Goal: Information Seeking & Learning: Learn about a topic

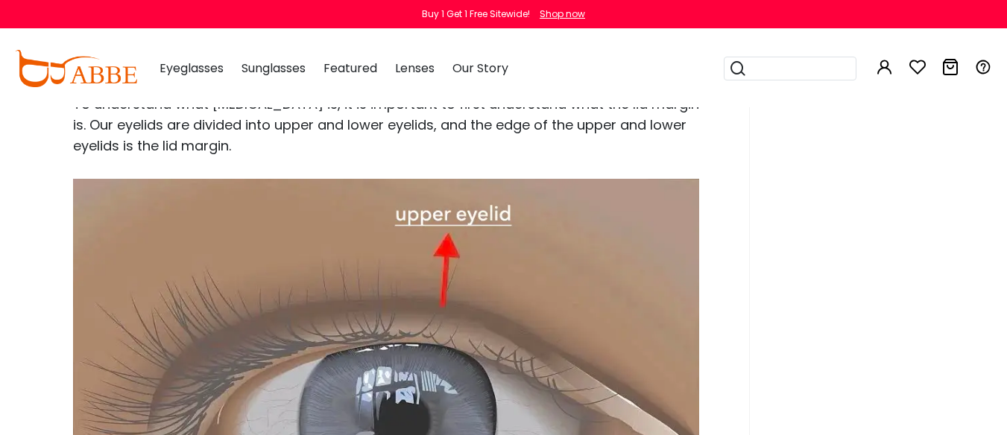
scroll to position [1341, 0]
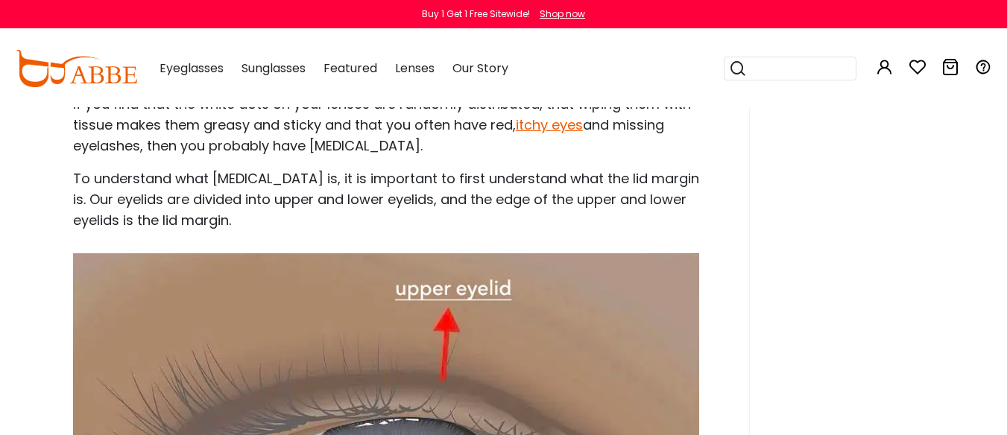
click at [532, 93] on button "Later" at bounding box center [533, 96] width 67 height 37
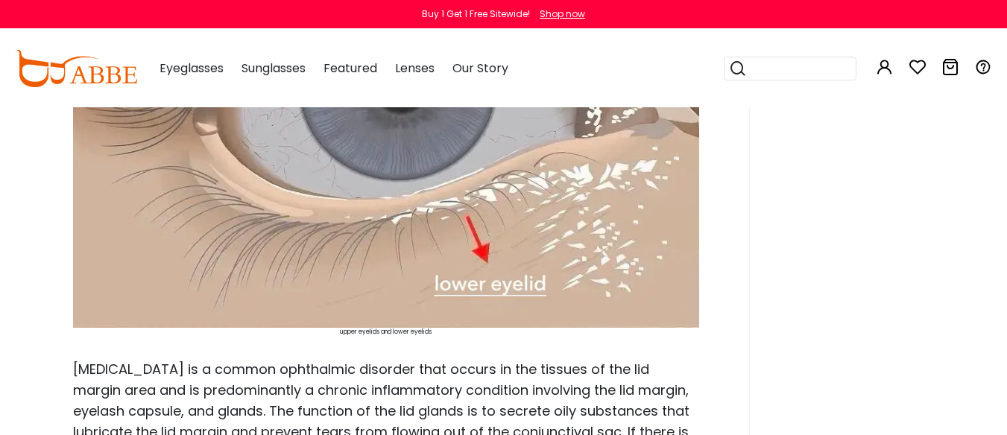
scroll to position [1604, 0]
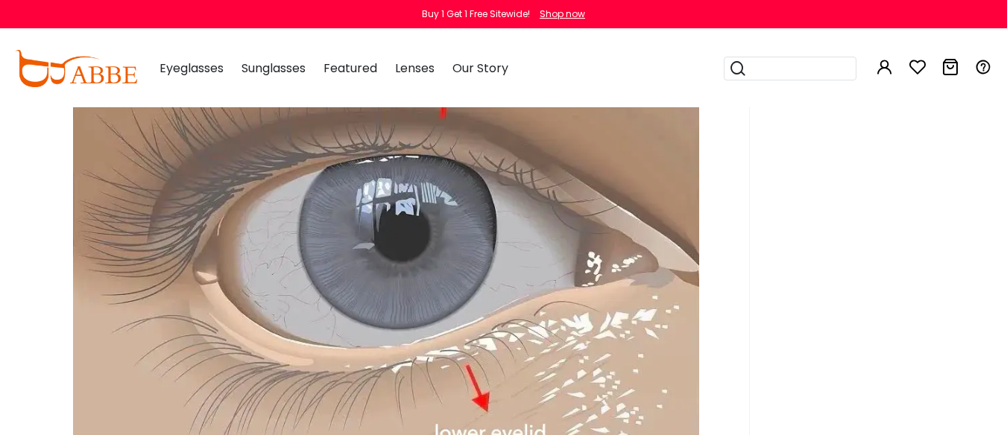
click at [458, 241] on img at bounding box center [386, 233] width 626 height 487
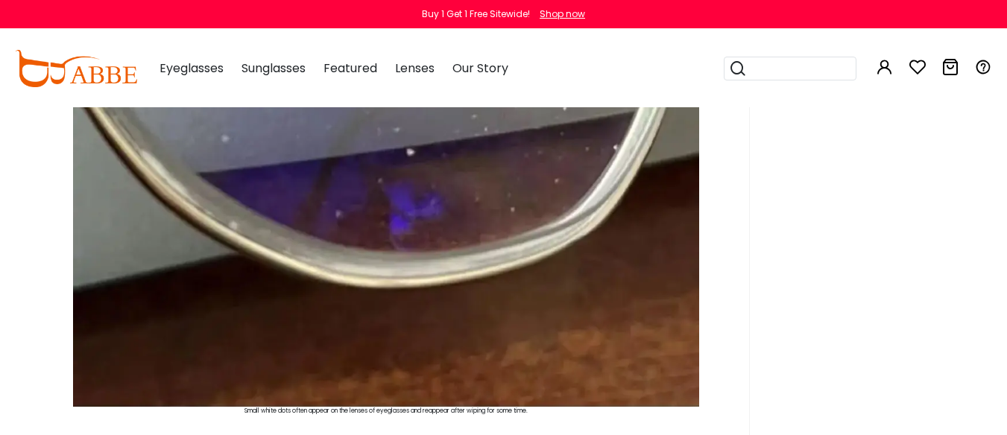
scroll to position [636, 0]
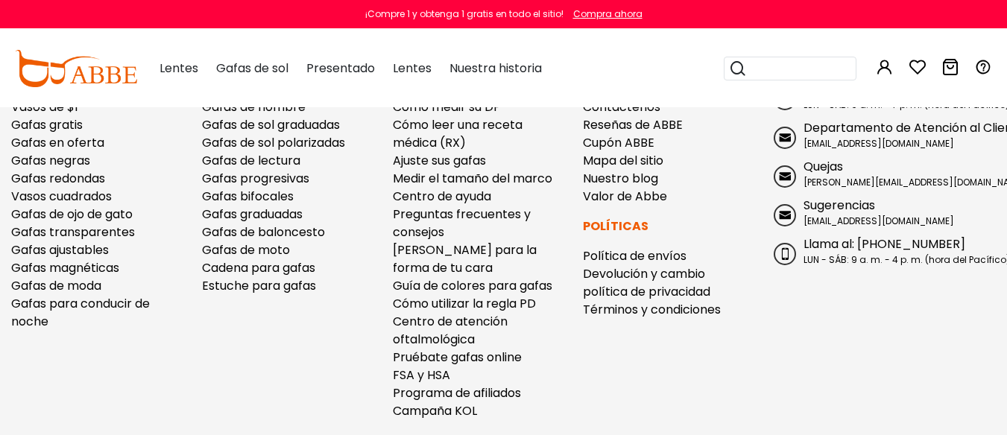
scroll to position [3991, 0]
